Goal: Task Accomplishment & Management: Complete application form

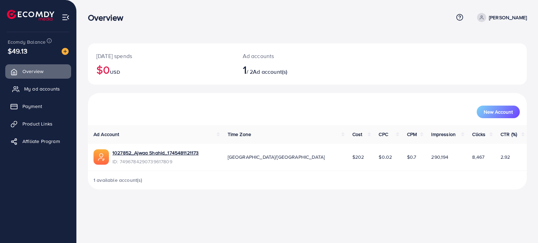
click at [34, 90] on span "My ad accounts" at bounding box center [42, 88] width 36 height 7
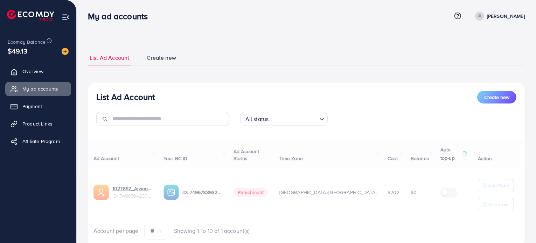
scroll to position [25, 0]
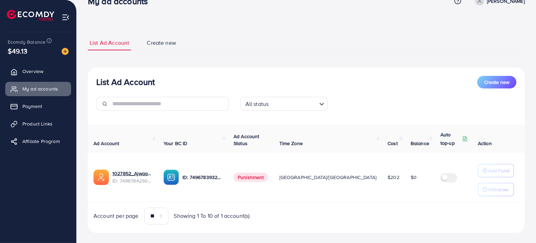
scroll to position [25, 0]
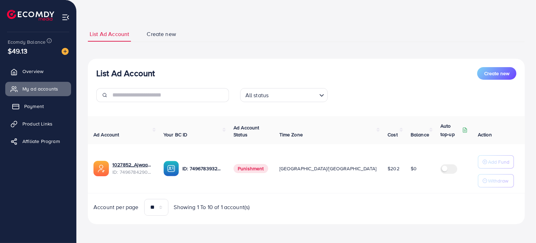
click at [45, 106] on link "Payment" at bounding box center [38, 106] width 66 height 14
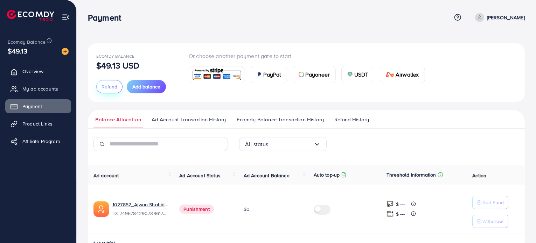
click at [104, 85] on span "Refund" at bounding box center [109, 86] width 16 height 7
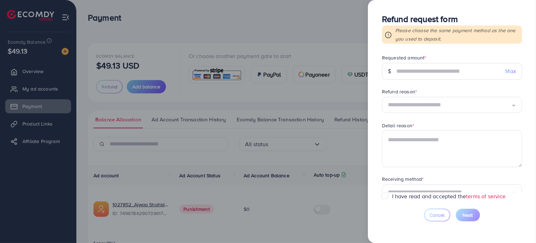
click at [514, 72] on div "Max" at bounding box center [511, 71] width 22 height 17
click at [511, 71] on span "Max" at bounding box center [510, 71] width 10 height 8
type input "*****"
click at [440, 101] on input "Search for option" at bounding box center [450, 105] width 124 height 11
click at [415, 152] on form "Requested amount * $ ***** Max Refund reason * Other Loading... Permanent servi…" at bounding box center [452, 123] width 140 height 138
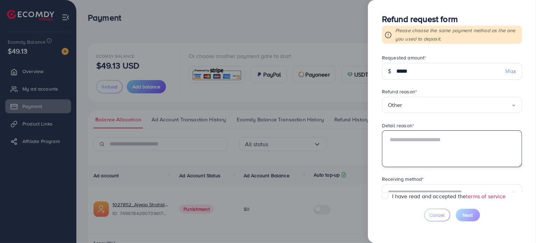
click at [428, 149] on textarea at bounding box center [452, 149] width 140 height 36
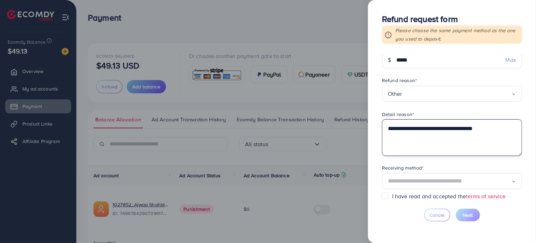
scroll to position [17, 0]
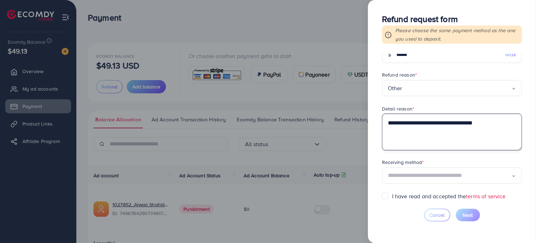
type textarea "**********"
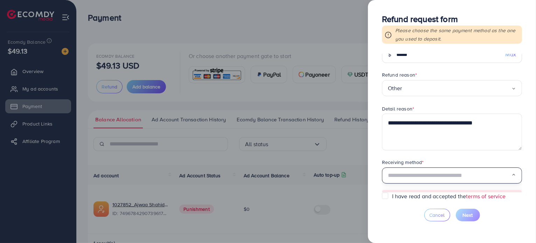
drag, startPoint x: 446, startPoint y: 172, endPoint x: 422, endPoint y: 131, distance: 46.9
click at [445, 172] on input "Search for option" at bounding box center [450, 175] width 124 height 11
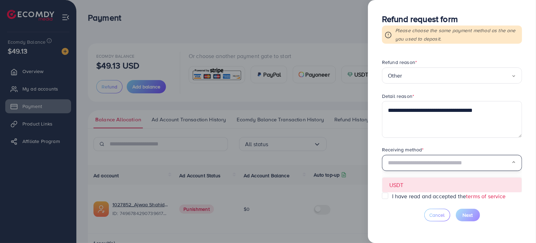
click at [410, 182] on form "**********" at bounding box center [452, 123] width 140 height 138
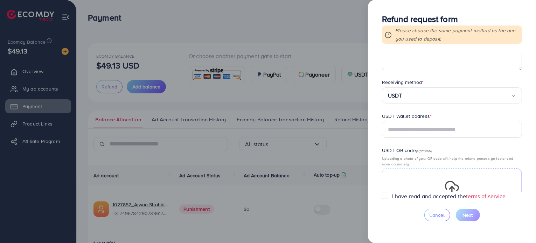
scroll to position [111, 0]
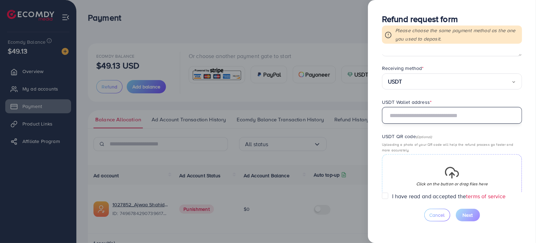
click at [403, 118] on input "text" at bounding box center [452, 115] width 140 height 17
paste input "**********"
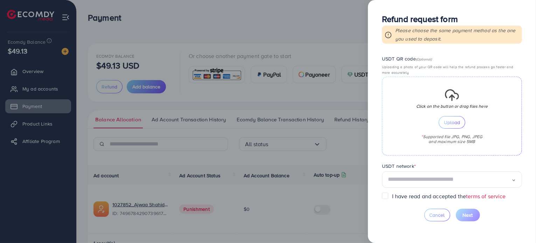
scroll to position [192, 0]
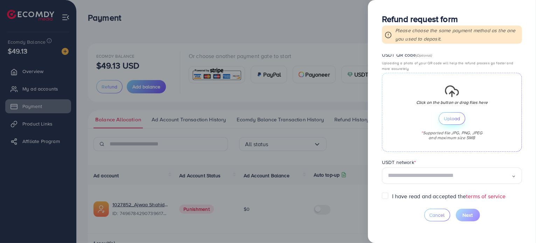
type input "**********"
click at [449, 119] on span "Upload" at bounding box center [452, 118] width 16 height 5
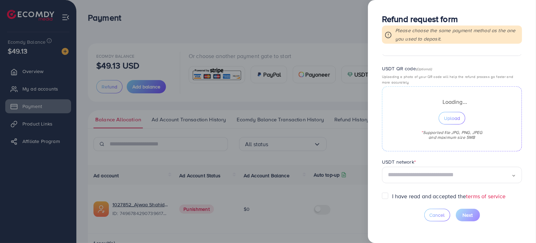
scroll to position [178, 0]
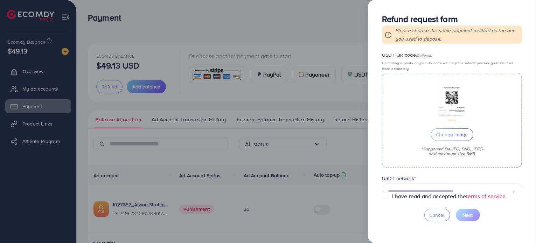
click at [425, 173] on form "**********" at bounding box center [452, 123] width 140 height 138
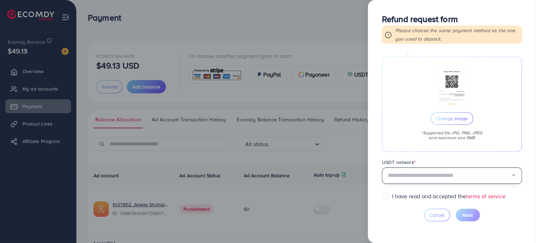
click at [424, 176] on input "Search for option" at bounding box center [450, 175] width 124 height 11
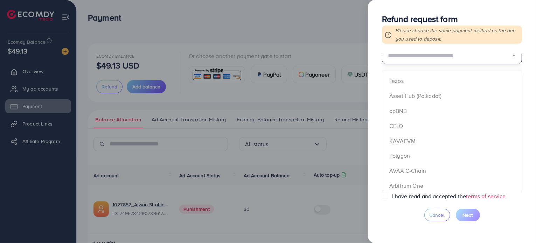
scroll to position [88, 0]
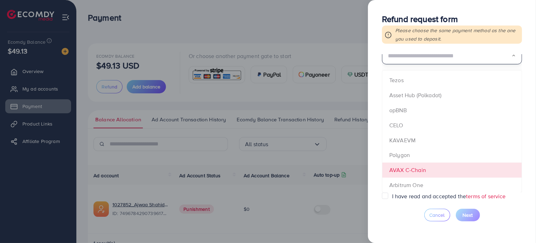
click at [402, 168] on form "**********" at bounding box center [452, 123] width 140 height 138
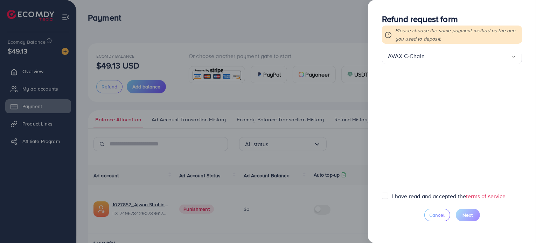
scroll to position [209, 0]
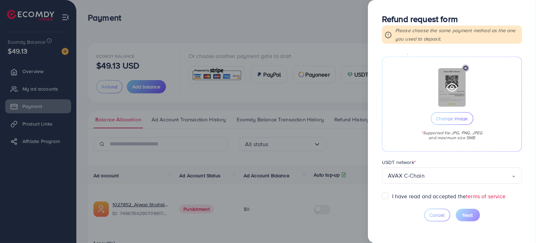
click at [452, 88] on circle at bounding box center [451, 87] width 3 height 3
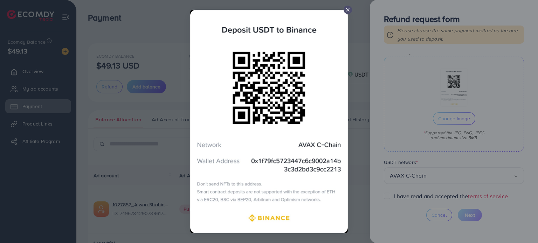
click at [347, 9] on line at bounding box center [347, 9] width 3 height 3
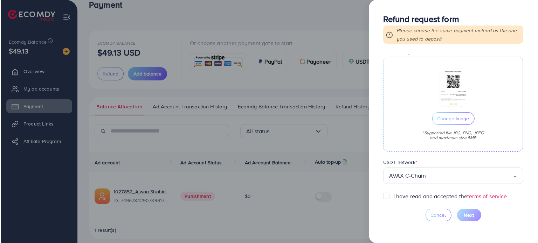
scroll to position [20, 0]
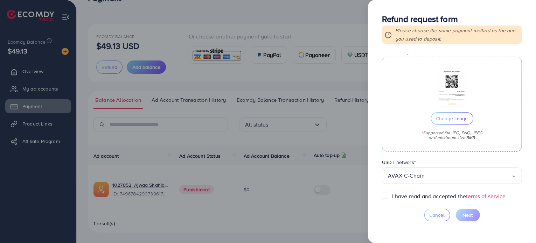
click at [413, 197] on label "I have read and accepted the terms of service" at bounding box center [449, 196] width 114 height 8
click at [468, 213] on span "Next" at bounding box center [468, 215] width 10 height 7
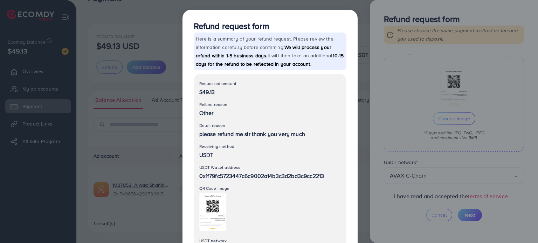
scroll to position [62, 0]
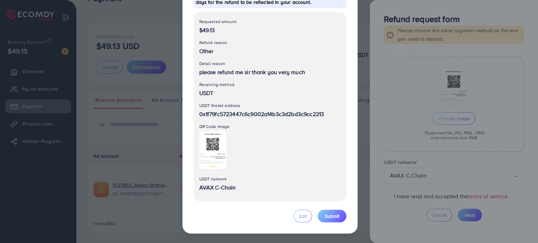
click at [343, 222] on div "Edit Submit" at bounding box center [270, 216] width 153 height 13
click at [339, 220] on button "Submit" at bounding box center [331, 216] width 29 height 13
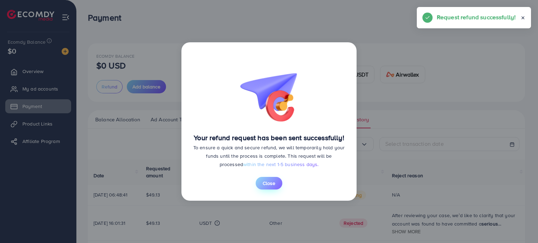
click at [267, 184] on span "Close" at bounding box center [268, 183] width 13 height 7
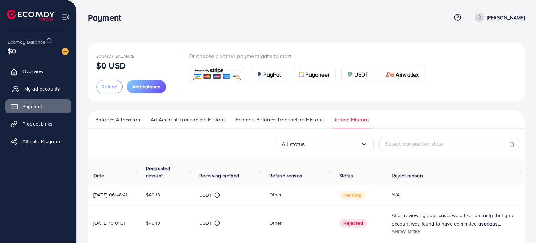
click at [53, 87] on span "My ad accounts" at bounding box center [42, 88] width 36 height 7
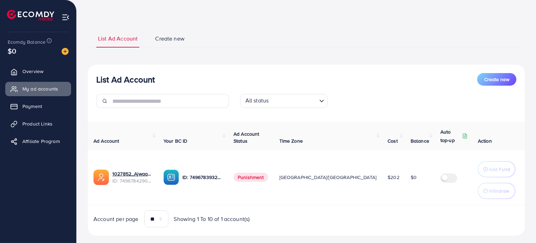
scroll to position [35, 0]
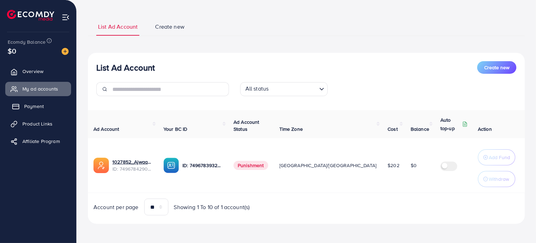
click at [34, 105] on span "Payment" at bounding box center [34, 106] width 20 height 7
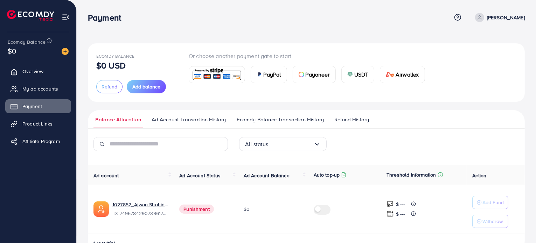
click at [344, 119] on span "Refund History" at bounding box center [351, 120] width 35 height 8
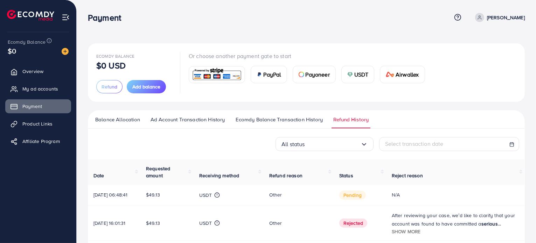
scroll to position [91, 0]
